Goal: Transaction & Acquisition: Obtain resource

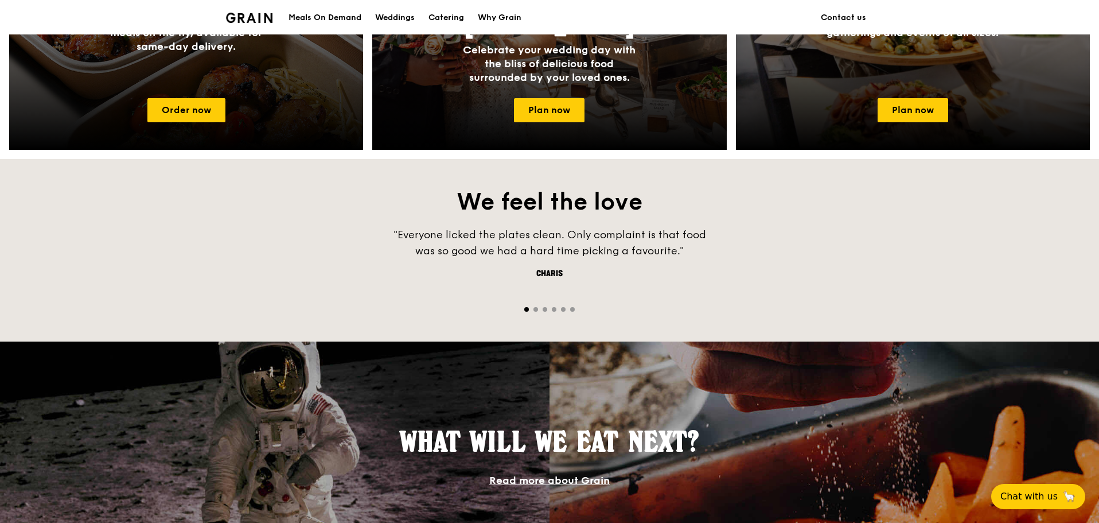
scroll to position [688, 0]
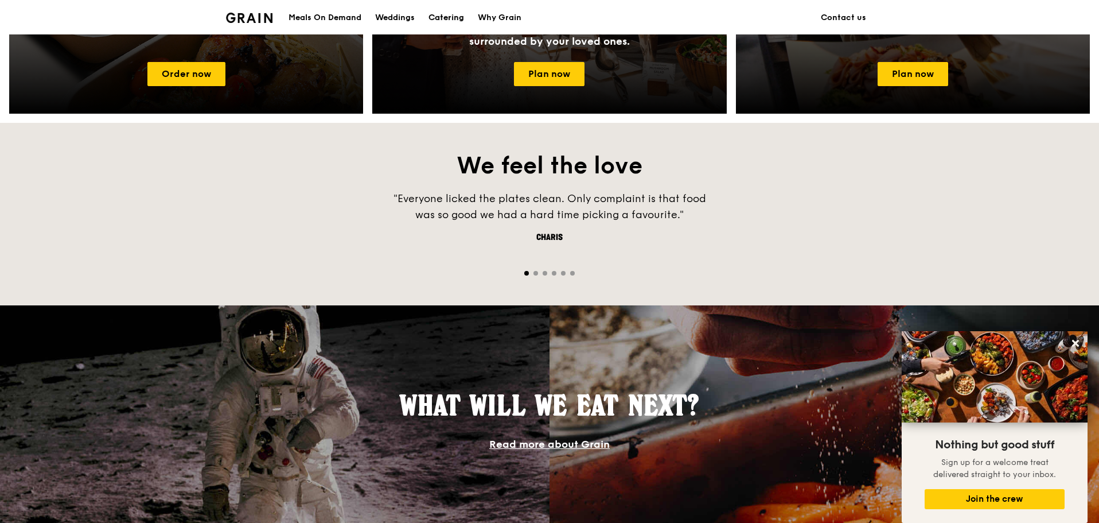
click at [438, 14] on div "Catering" at bounding box center [447, 18] width 36 height 34
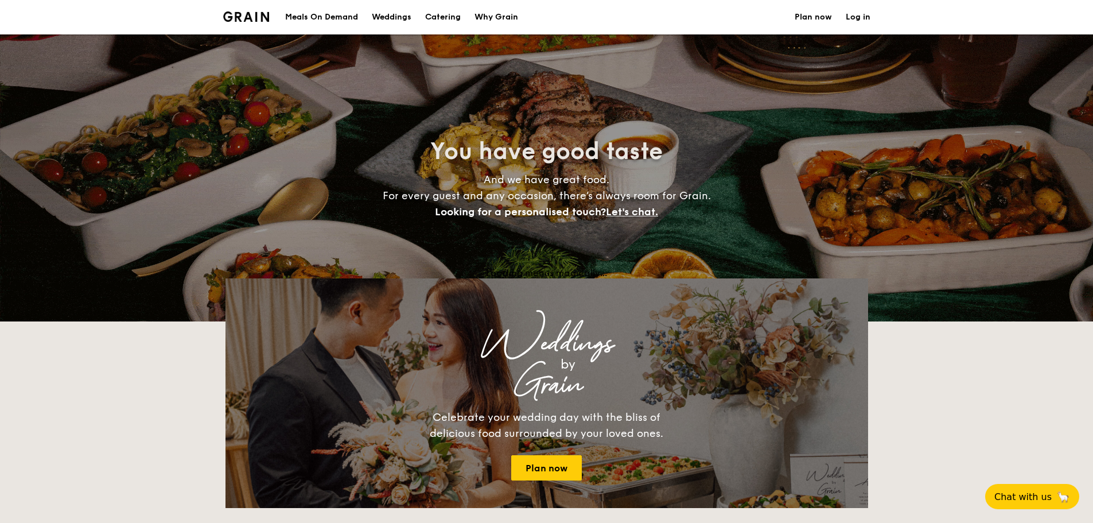
select select
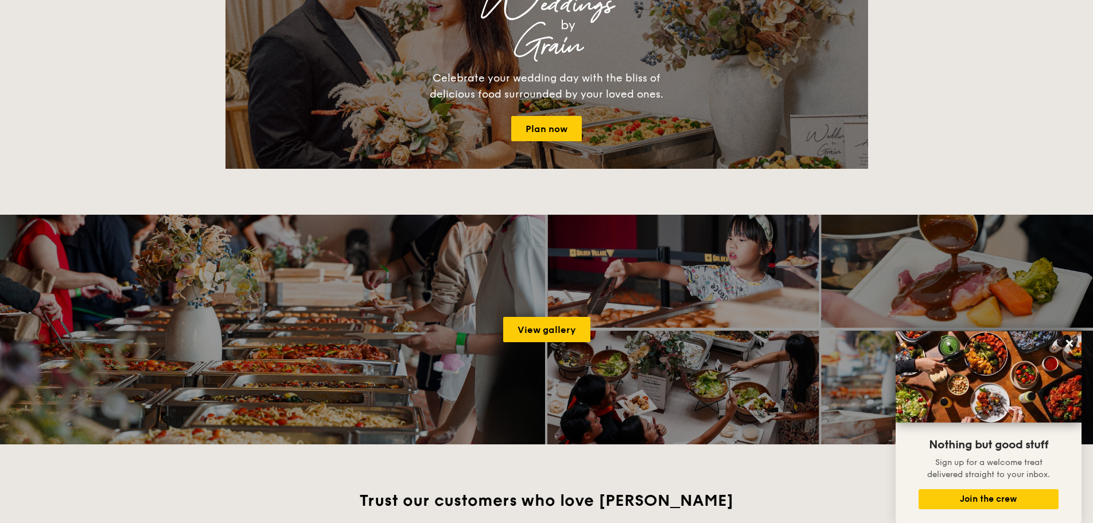
scroll to position [1288, 0]
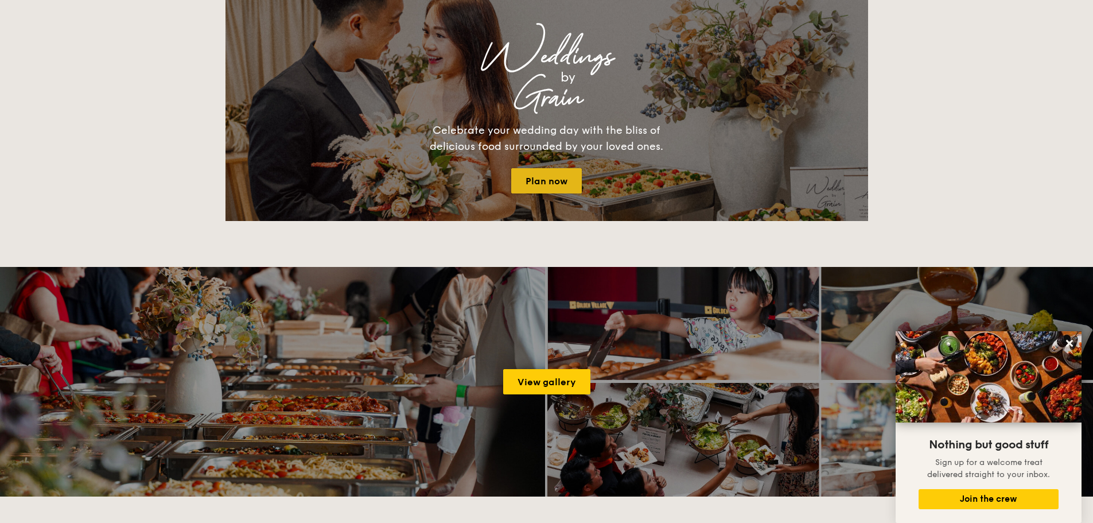
click at [538, 176] on link "Plan now" at bounding box center [546, 180] width 71 height 25
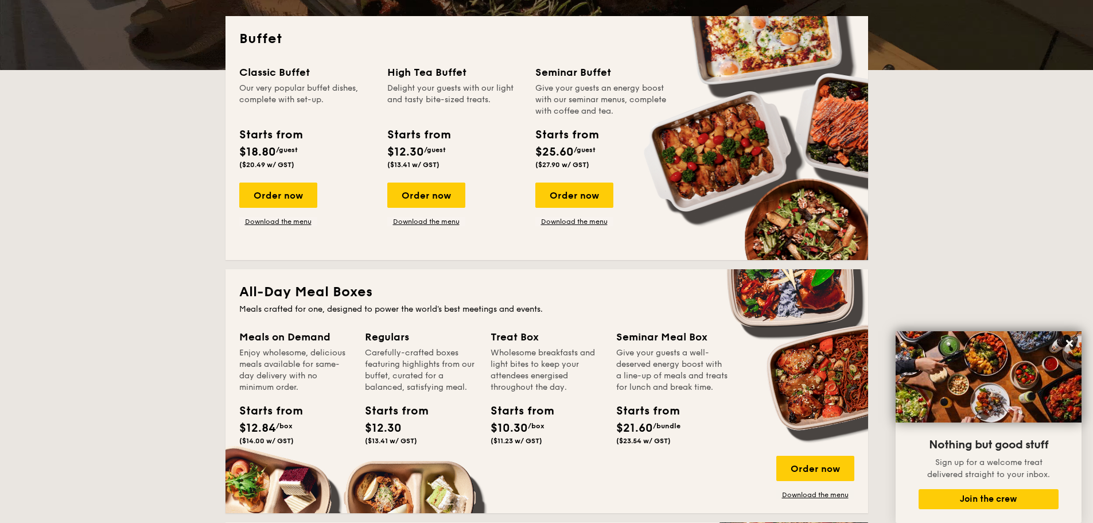
scroll to position [141, 0]
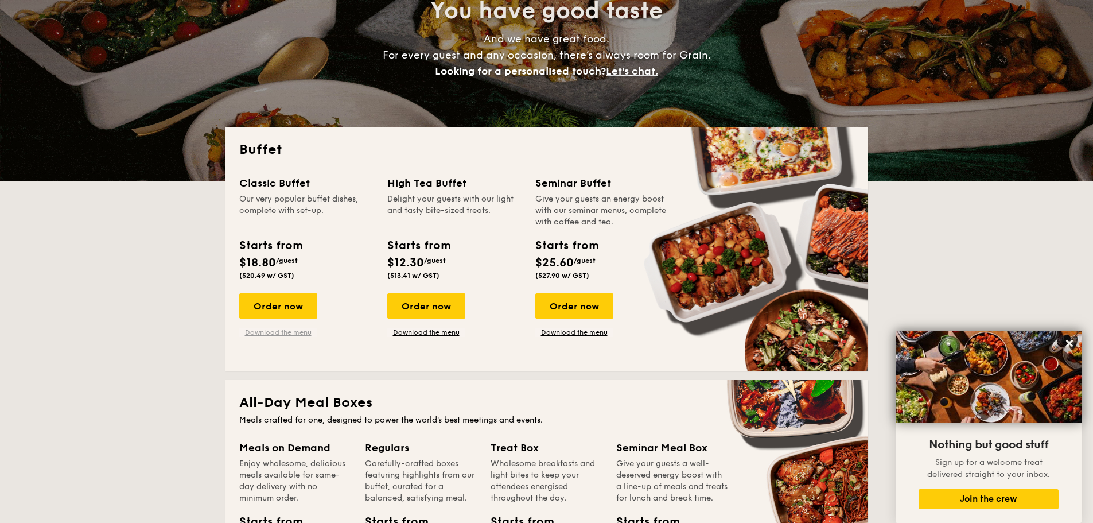
click at [274, 331] on link "Download the menu" at bounding box center [278, 332] width 78 height 9
